Goal: Task Accomplishment & Management: Manage account settings

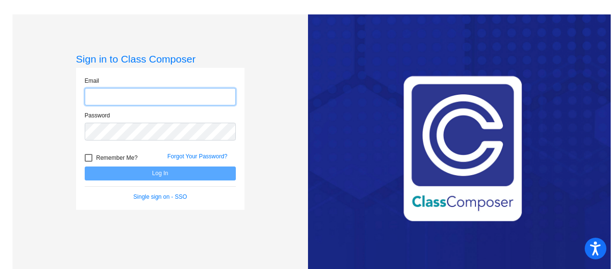
type input "[EMAIL_ADDRESS][DOMAIN_NAME]"
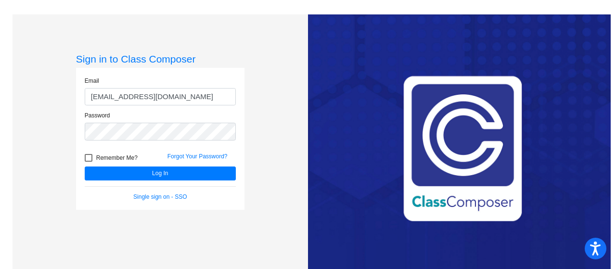
click at [168, 183] on form "Email [EMAIL_ADDRESS][DOMAIN_NAME] Password Remember Me? Forgot Your Password? …" at bounding box center [160, 139] width 151 height 125
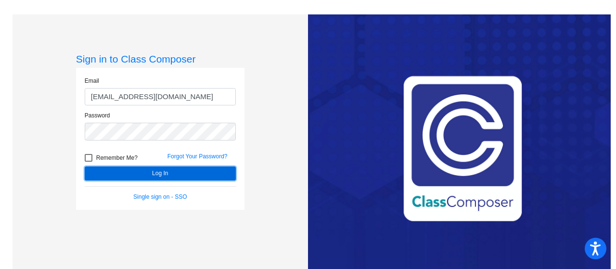
click at [166, 171] on button "Log In" at bounding box center [160, 174] width 151 height 14
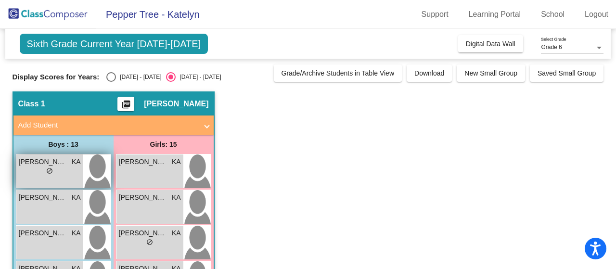
click at [92, 171] on img at bounding box center [96, 172] width 27 height 34
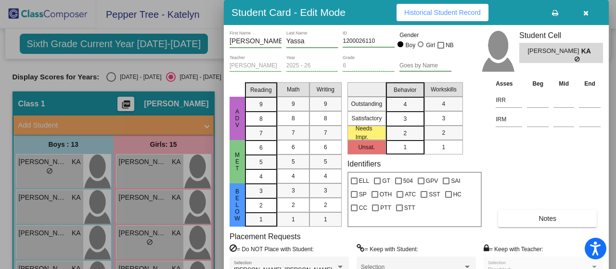
click at [590, 10] on button "button" at bounding box center [586, 12] width 31 height 17
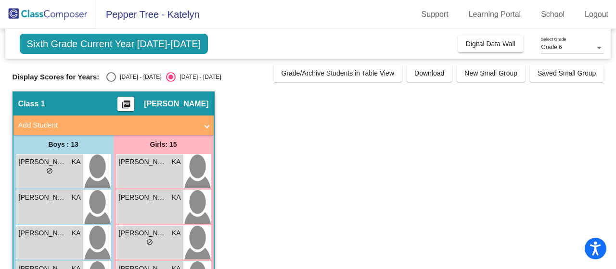
click at [107, 75] on div "Select an option" at bounding box center [111, 77] width 10 height 10
click at [111, 82] on input "[DATE] - [DATE]" at bounding box center [111, 82] width 0 height 0
radio input "true"
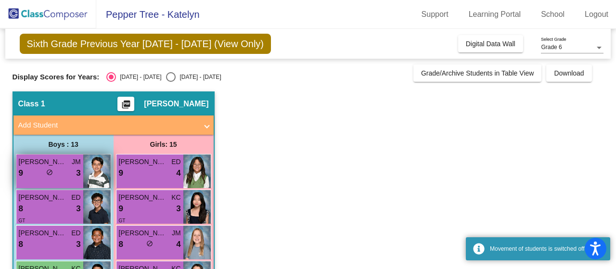
click at [69, 158] on div "[PERSON_NAME] JM" at bounding box center [50, 162] width 62 height 10
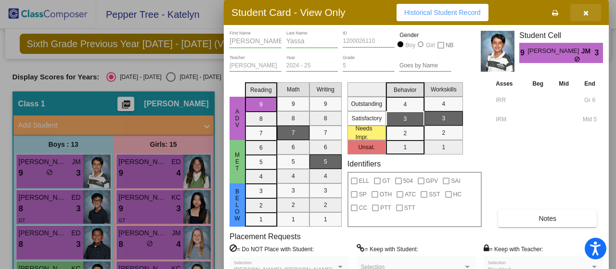
click at [588, 18] on button "button" at bounding box center [586, 12] width 31 height 17
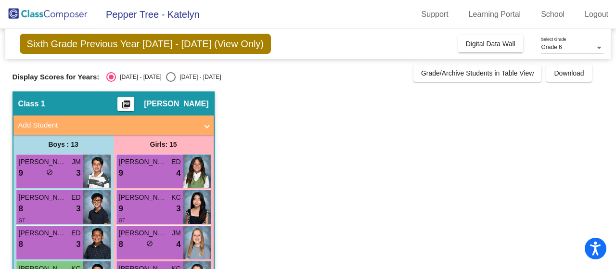
click at [189, 130] on mat-panel-title "Add Student" at bounding box center [107, 125] width 179 height 11
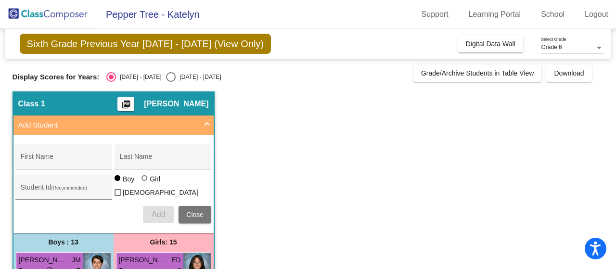
click at [212, 122] on mat-expansion-panel-header "Add Student" at bounding box center [113, 125] width 200 height 19
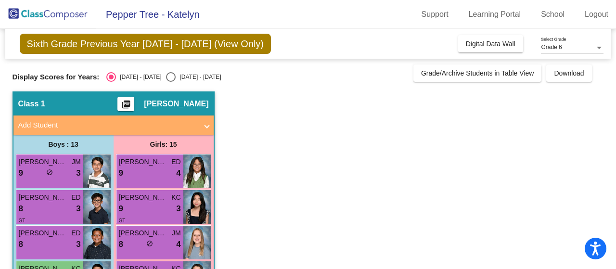
click at [134, 105] on button "picture_as_pdf" at bounding box center [126, 104] width 17 height 14
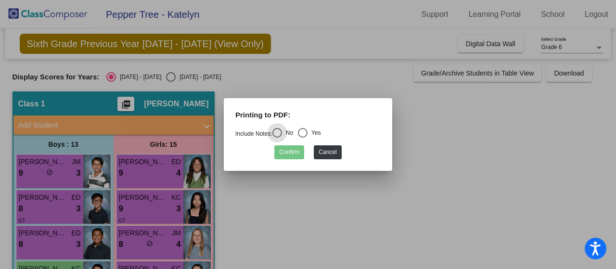
click at [305, 134] on div "Select an option" at bounding box center [303, 133] width 10 height 10
click at [303, 138] on input "Yes" at bounding box center [302, 138] width 0 height 0
radio input "true"
click at [296, 156] on button "Confirm" at bounding box center [289, 152] width 30 height 14
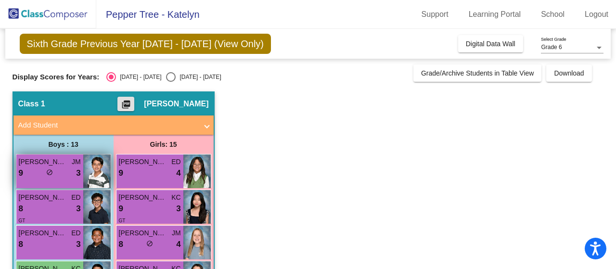
click at [94, 173] on img at bounding box center [96, 172] width 27 height 34
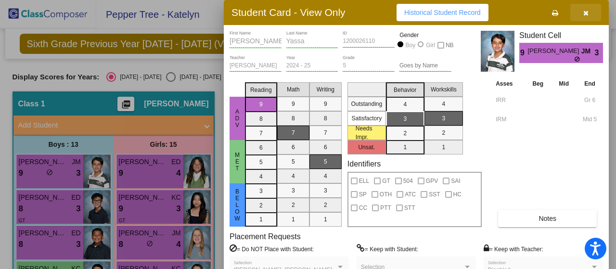
click at [576, 14] on button "button" at bounding box center [586, 12] width 31 height 17
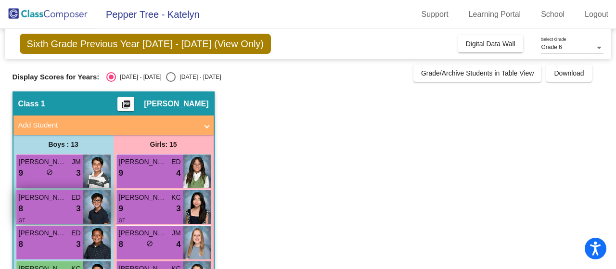
click at [60, 210] on div "8 lock do_not_disturb_alt 3" at bounding box center [50, 209] width 62 height 13
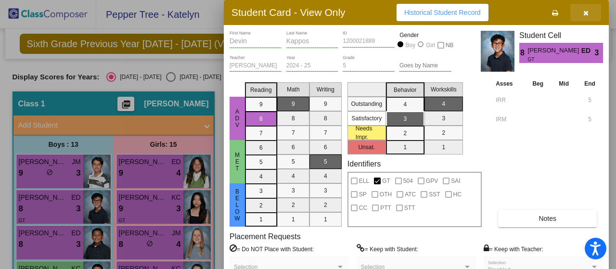
click at [578, 8] on button "button" at bounding box center [586, 12] width 31 height 17
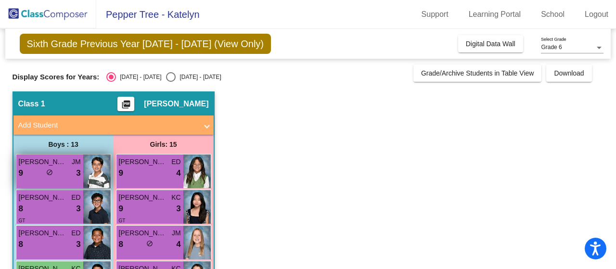
click at [77, 175] on span "3" at bounding box center [78, 173] width 4 height 13
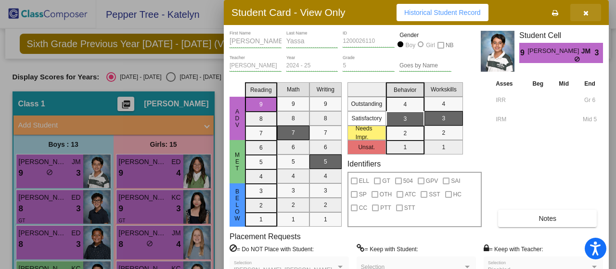
click at [587, 6] on button "button" at bounding box center [586, 12] width 31 height 17
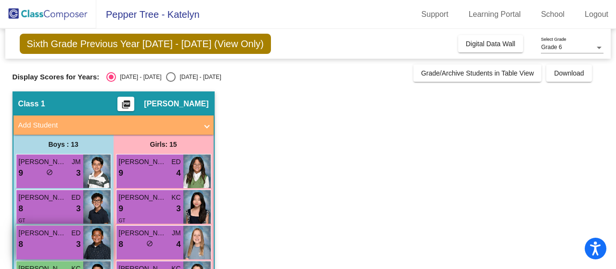
click at [70, 235] on div "[PERSON_NAME] ED" at bounding box center [50, 233] width 62 height 10
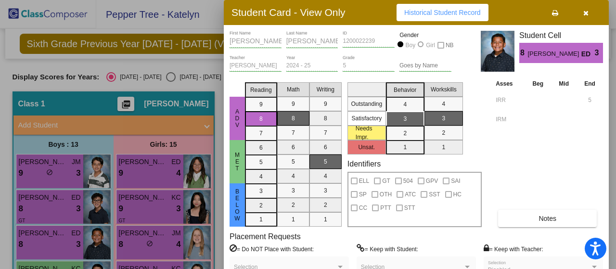
click at [579, 13] on button "button" at bounding box center [586, 12] width 31 height 17
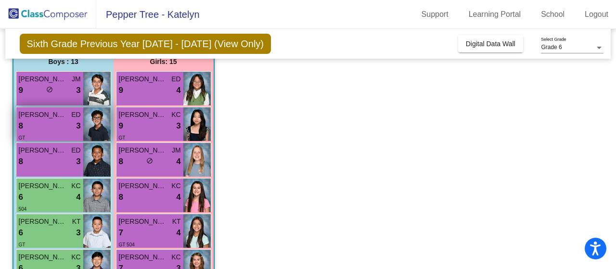
scroll to position [91, 0]
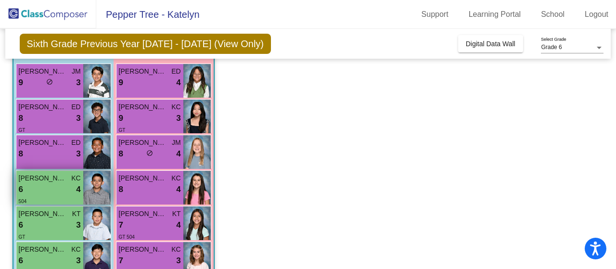
click at [84, 195] on img at bounding box center [96, 188] width 27 height 34
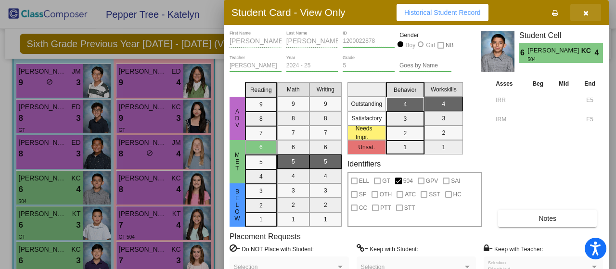
click at [576, 8] on button "button" at bounding box center [586, 12] width 31 height 17
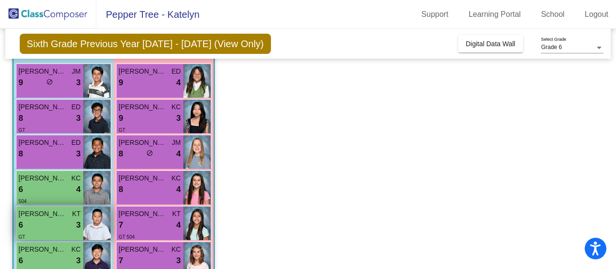
click at [34, 222] on div "6 lock do_not_disturb_alt 3" at bounding box center [50, 225] width 62 height 13
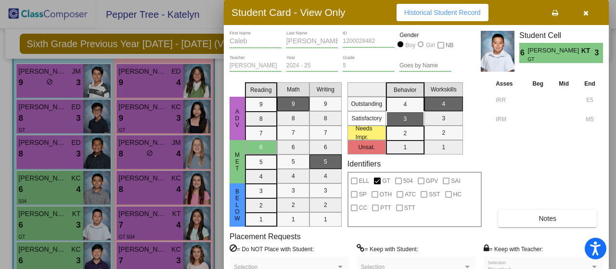
click at [589, 8] on button "button" at bounding box center [586, 12] width 31 height 17
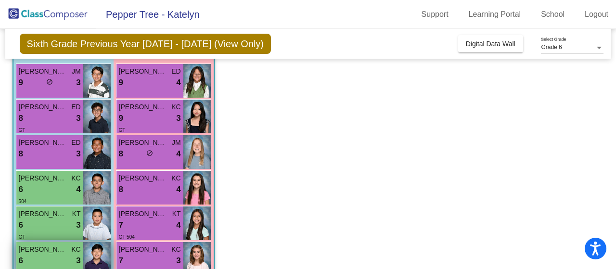
click at [48, 251] on span "[PERSON_NAME]" at bounding box center [43, 250] width 48 height 10
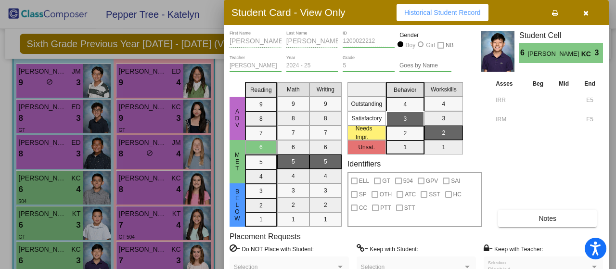
click at [588, 16] on icon "button" at bounding box center [586, 13] width 5 height 7
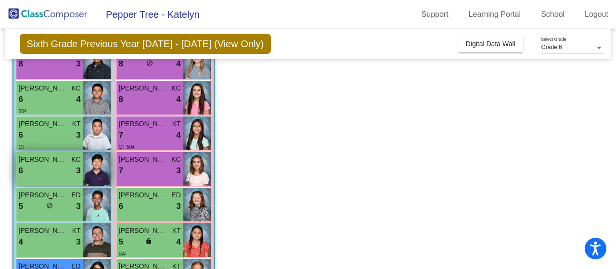
scroll to position [181, 0]
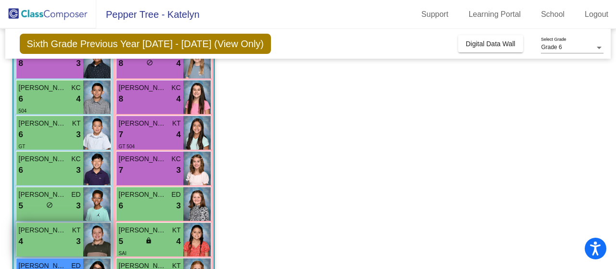
click at [68, 234] on div "[PERSON_NAME] KT" at bounding box center [50, 230] width 62 height 10
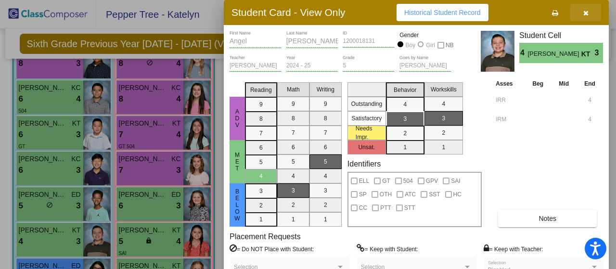
click at [583, 19] on button "button" at bounding box center [586, 12] width 31 height 17
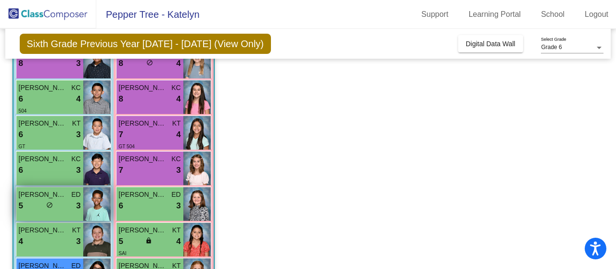
click at [69, 196] on div "[PERSON_NAME]" at bounding box center [50, 195] width 62 height 10
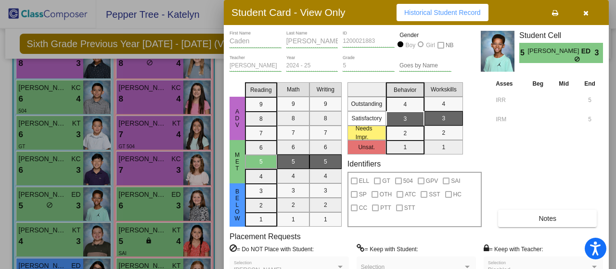
click at [585, 14] on icon "button" at bounding box center [586, 13] width 5 height 7
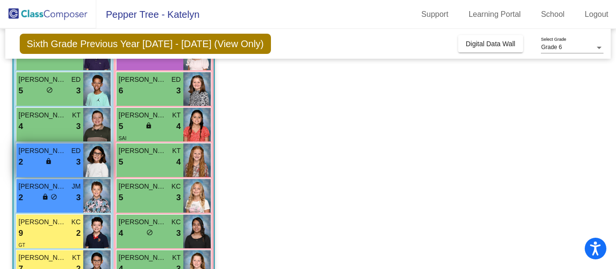
scroll to position [297, 0]
click at [62, 153] on span "[PERSON_NAME]" at bounding box center [43, 150] width 48 height 10
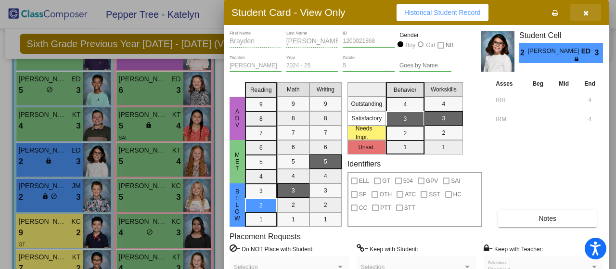
click at [583, 17] on button "button" at bounding box center [586, 12] width 31 height 17
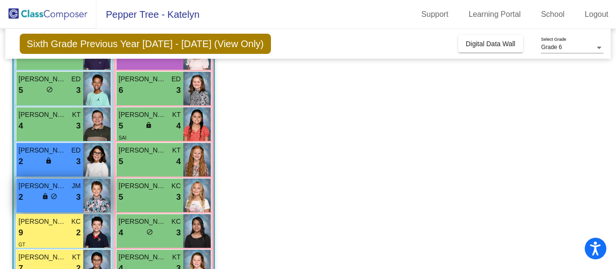
click at [39, 185] on span "[PERSON_NAME]" at bounding box center [43, 186] width 48 height 10
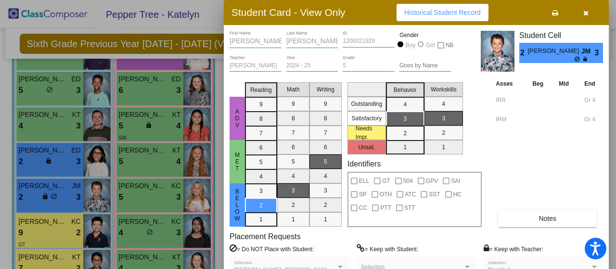
click at [584, 10] on icon "button" at bounding box center [586, 13] width 5 height 7
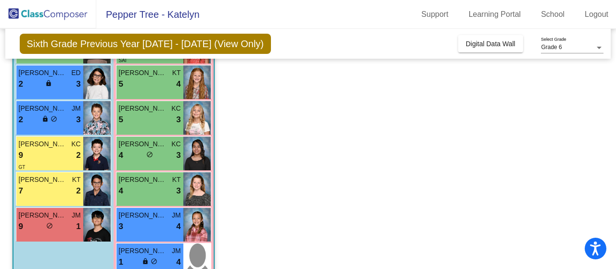
scroll to position [374, 0]
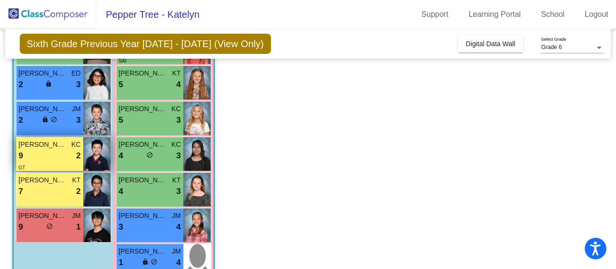
click at [68, 162] on div "GT" at bounding box center [50, 167] width 62 height 10
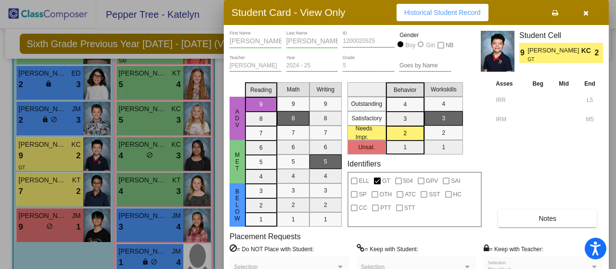
click at [588, 16] on button "button" at bounding box center [586, 12] width 31 height 17
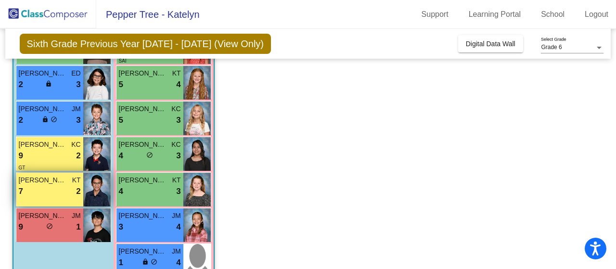
click at [65, 185] on div "7 lock do_not_disturb_alt 2" at bounding box center [50, 191] width 62 height 13
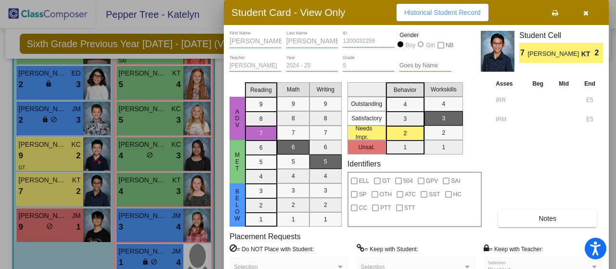
click at [584, 9] on span "button" at bounding box center [586, 13] width 5 height 8
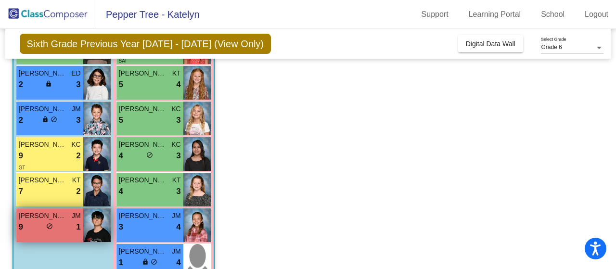
click at [42, 223] on div "9 lock do_not_disturb_alt 1" at bounding box center [50, 227] width 62 height 13
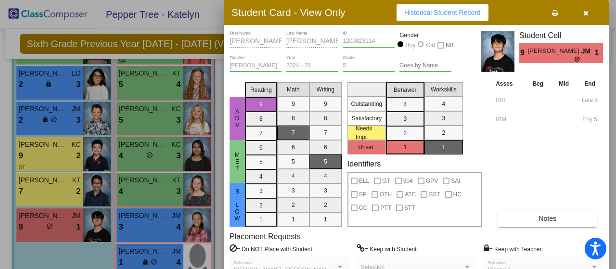
click at [588, 11] on icon "button" at bounding box center [586, 13] width 5 height 7
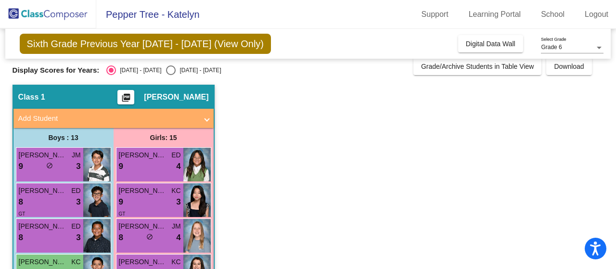
scroll to position [0, 0]
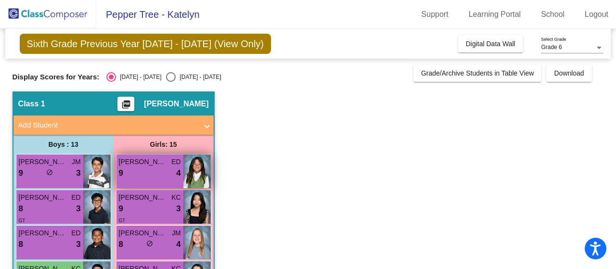
click at [138, 174] on div "9 lock do_not_disturb_alt 4" at bounding box center [150, 173] width 62 height 13
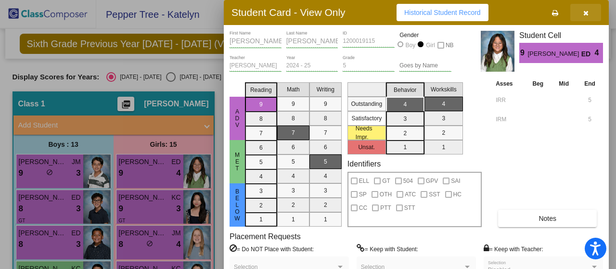
click at [584, 17] on button "button" at bounding box center [586, 12] width 31 height 17
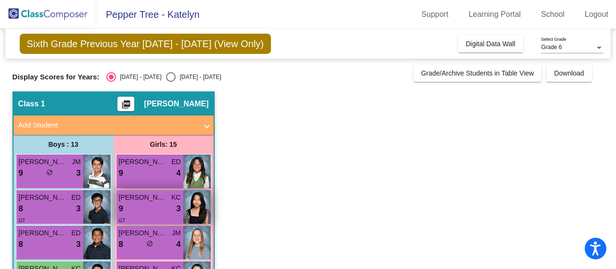
click at [168, 203] on div "9 lock do_not_disturb_alt 3" at bounding box center [150, 209] width 62 height 13
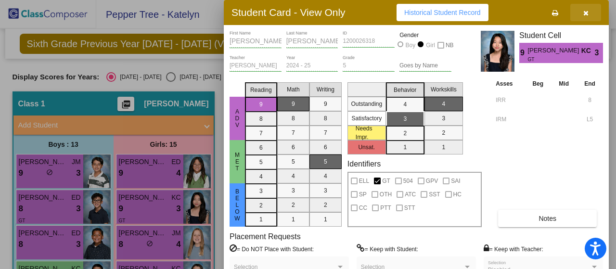
click at [585, 11] on icon "button" at bounding box center [586, 13] width 5 height 7
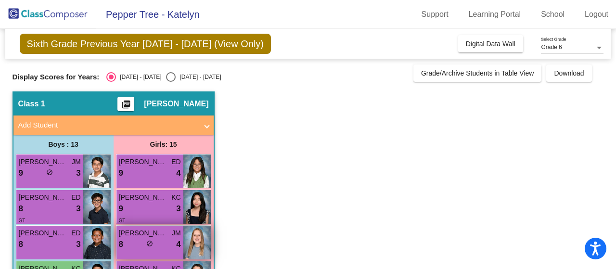
click at [155, 250] on div "8 lock do_not_disturb_alt 4" at bounding box center [150, 244] width 62 height 13
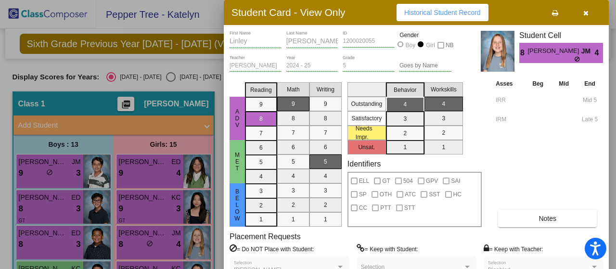
click at [589, 14] on button "button" at bounding box center [586, 12] width 31 height 17
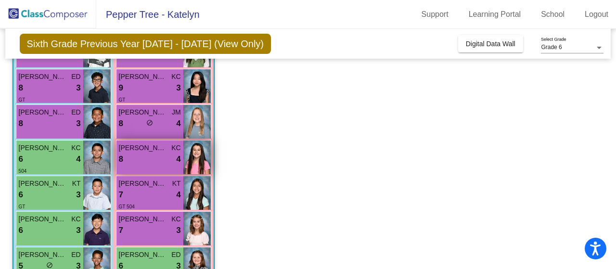
scroll to position [120, 0]
click at [154, 148] on span "[PERSON_NAME]" at bounding box center [143, 149] width 48 height 10
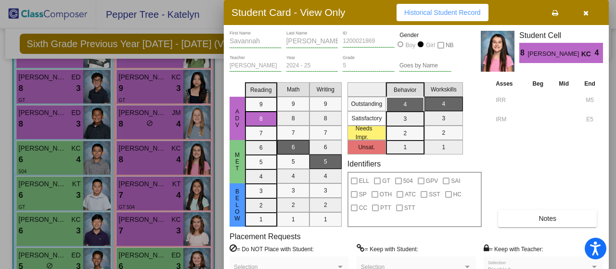
click at [587, 18] on button "button" at bounding box center [586, 12] width 31 height 17
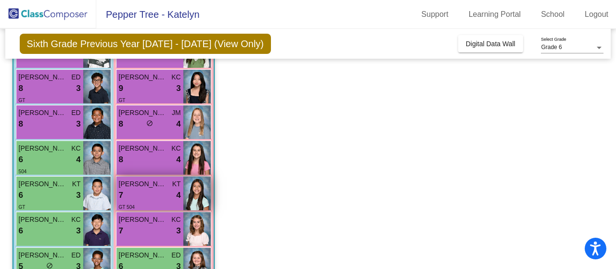
click at [154, 198] on div "7 lock do_not_disturb_alt 4" at bounding box center [150, 195] width 62 height 13
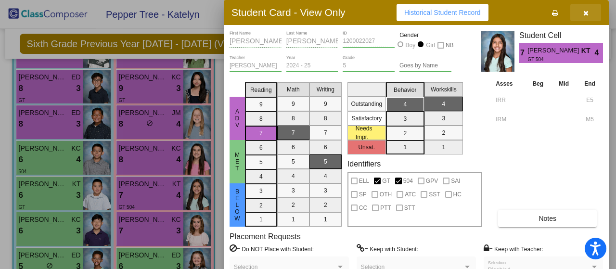
click at [585, 12] on icon "button" at bounding box center [586, 13] width 5 height 7
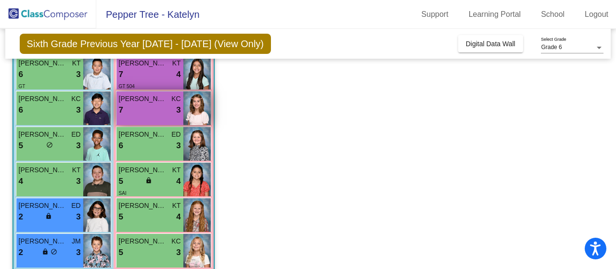
scroll to position [241, 0]
click at [158, 108] on div "7 lock do_not_disturb_alt 3" at bounding box center [150, 111] width 62 height 13
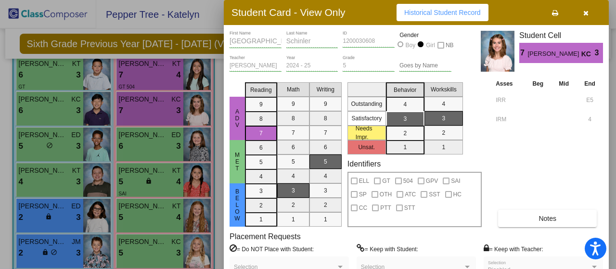
click at [588, 9] on span "button" at bounding box center [586, 13] width 5 height 8
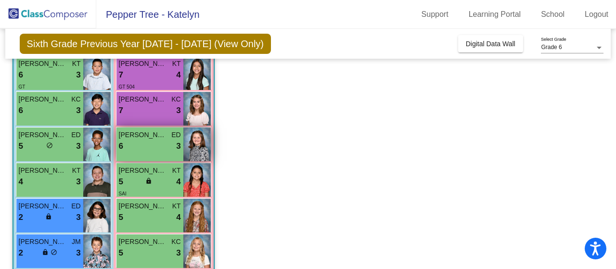
click at [180, 148] on span "3" at bounding box center [178, 146] width 4 height 13
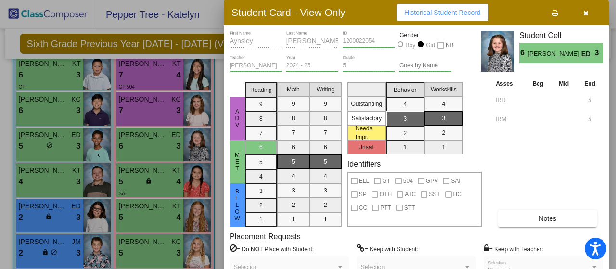
click at [579, 9] on button "button" at bounding box center [586, 12] width 31 height 17
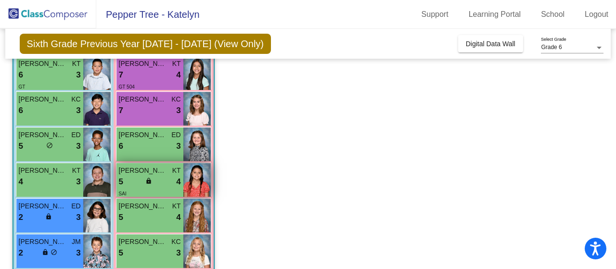
click at [148, 185] on div "lock do_not_disturb_alt" at bounding box center [149, 182] width 9 height 10
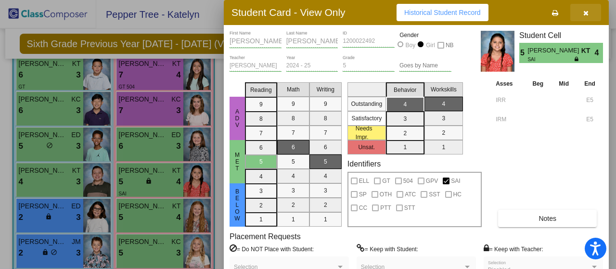
click at [584, 12] on icon "button" at bounding box center [586, 13] width 5 height 7
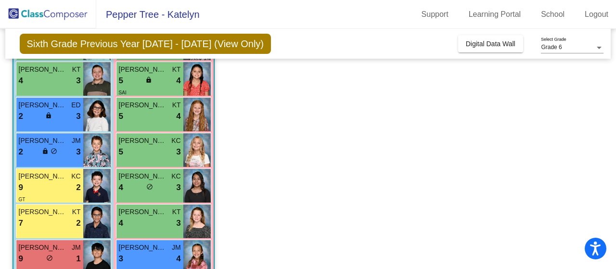
scroll to position [343, 0]
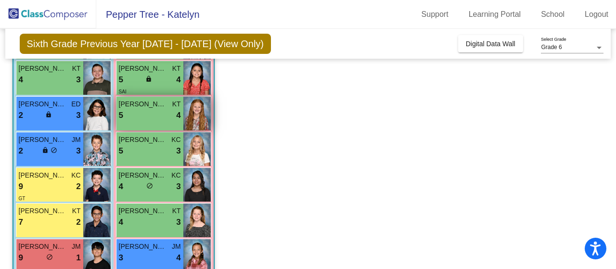
click at [150, 108] on span "[PERSON_NAME]" at bounding box center [143, 104] width 48 height 10
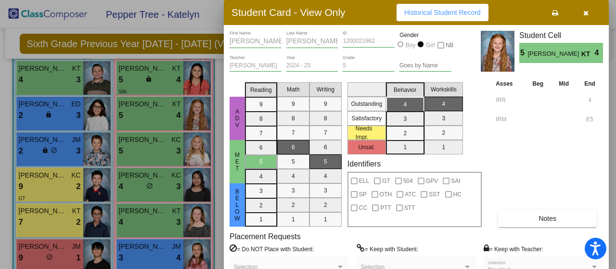
click at [586, 12] on icon "button" at bounding box center [586, 13] width 5 height 7
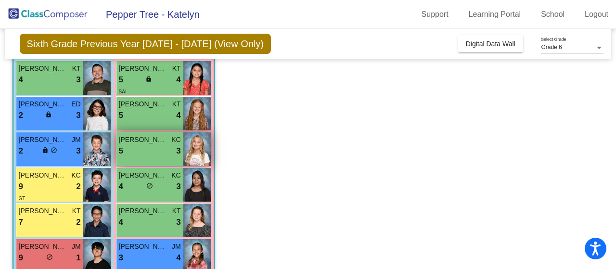
click at [166, 145] on div "5 lock do_not_disturb_alt 3" at bounding box center [150, 151] width 62 height 13
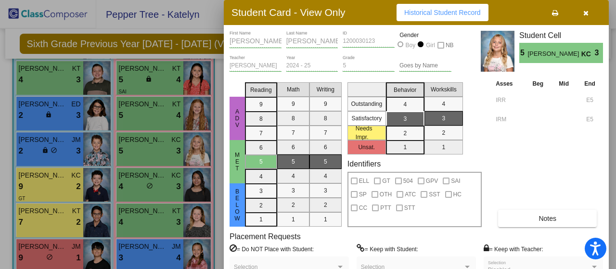
click at [597, 13] on button "button" at bounding box center [586, 12] width 31 height 17
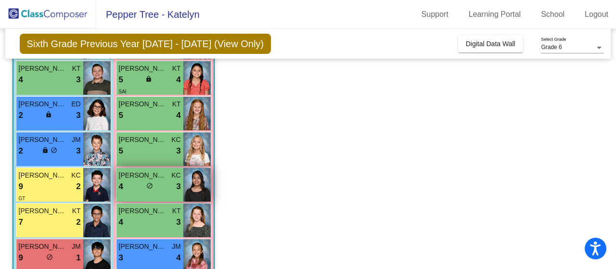
click at [129, 176] on span "[PERSON_NAME]" at bounding box center [143, 175] width 48 height 10
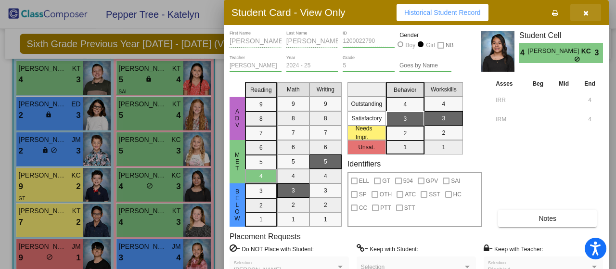
click at [578, 12] on button "button" at bounding box center [586, 12] width 31 height 17
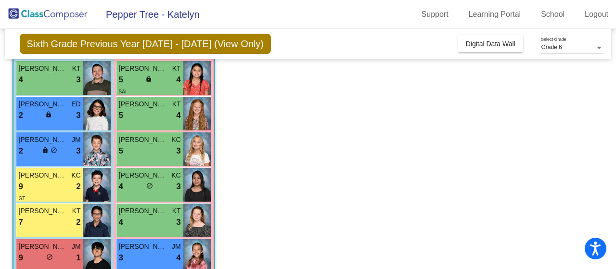
scroll to position [430, 0]
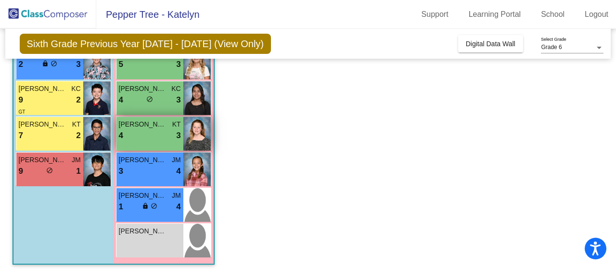
click at [132, 134] on div "4 lock do_not_disturb_alt 3" at bounding box center [150, 136] width 62 height 13
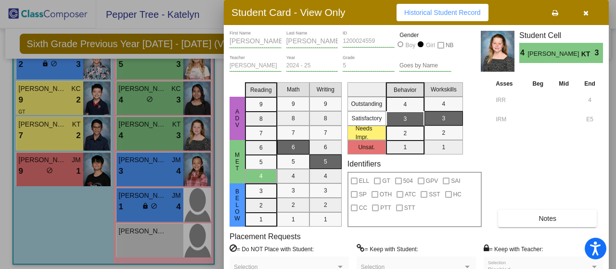
click at [584, 9] on span "button" at bounding box center [586, 13] width 5 height 8
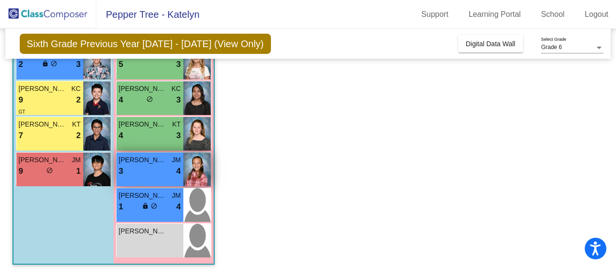
click at [148, 165] on div "3 lock do_not_disturb_alt 4" at bounding box center [150, 171] width 62 height 13
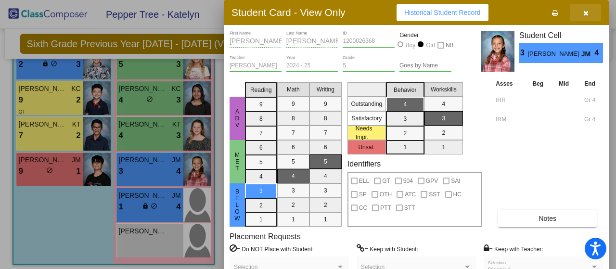
click at [584, 11] on icon "button" at bounding box center [586, 13] width 5 height 7
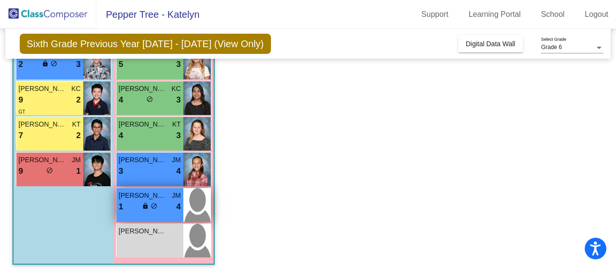
click at [189, 198] on img at bounding box center [196, 205] width 27 height 34
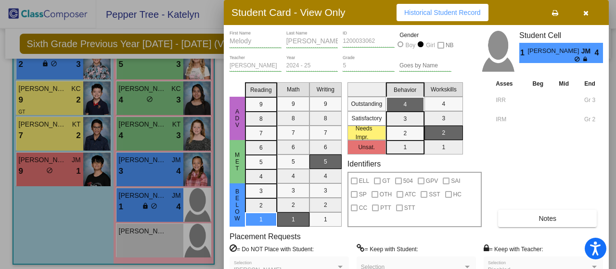
drag, startPoint x: 592, startPoint y: 21, endPoint x: 581, endPoint y: 1, distance: 22.9
click at [581, 1] on div "Student Card - View Only Historical Student Record" at bounding box center [416, 12] width 385 height 25
click at [589, 15] on button "button" at bounding box center [586, 12] width 31 height 17
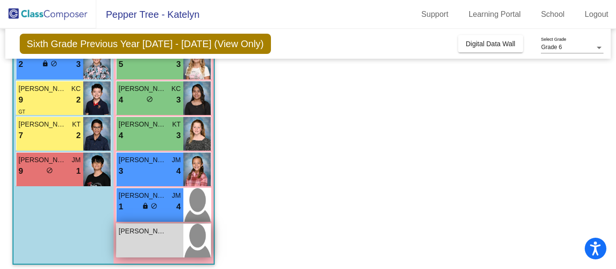
click at [156, 235] on span "[PERSON_NAME]" at bounding box center [143, 231] width 48 height 10
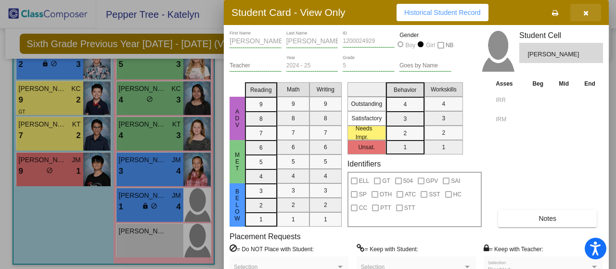
click at [581, 8] on button "button" at bounding box center [586, 12] width 31 height 17
